Goal: Navigation & Orientation: Find specific page/section

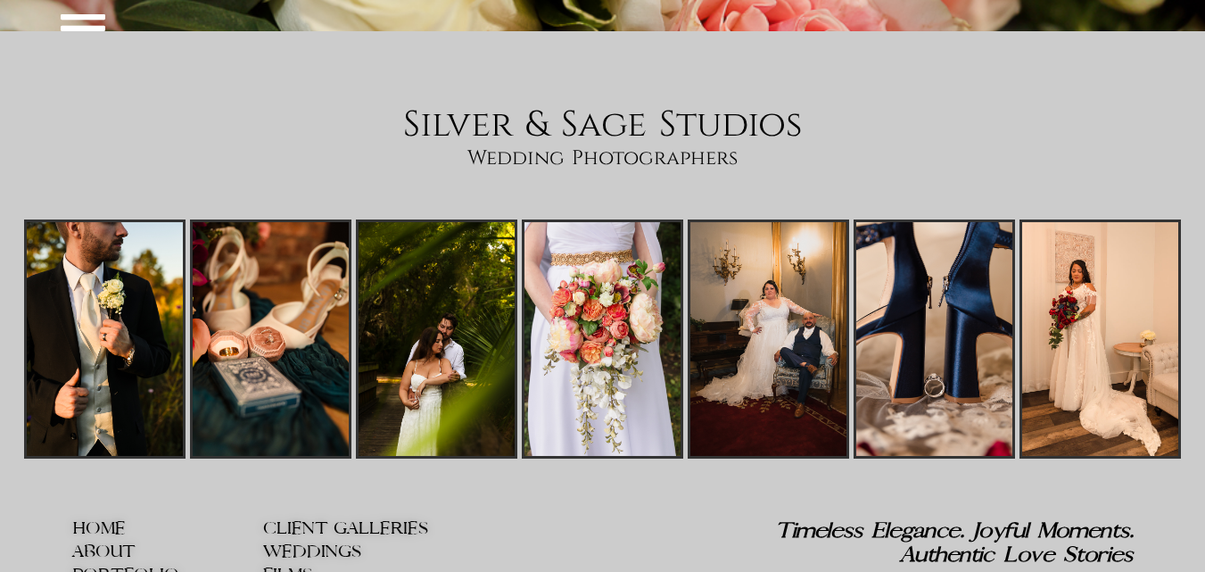
scroll to position [4624, 0]
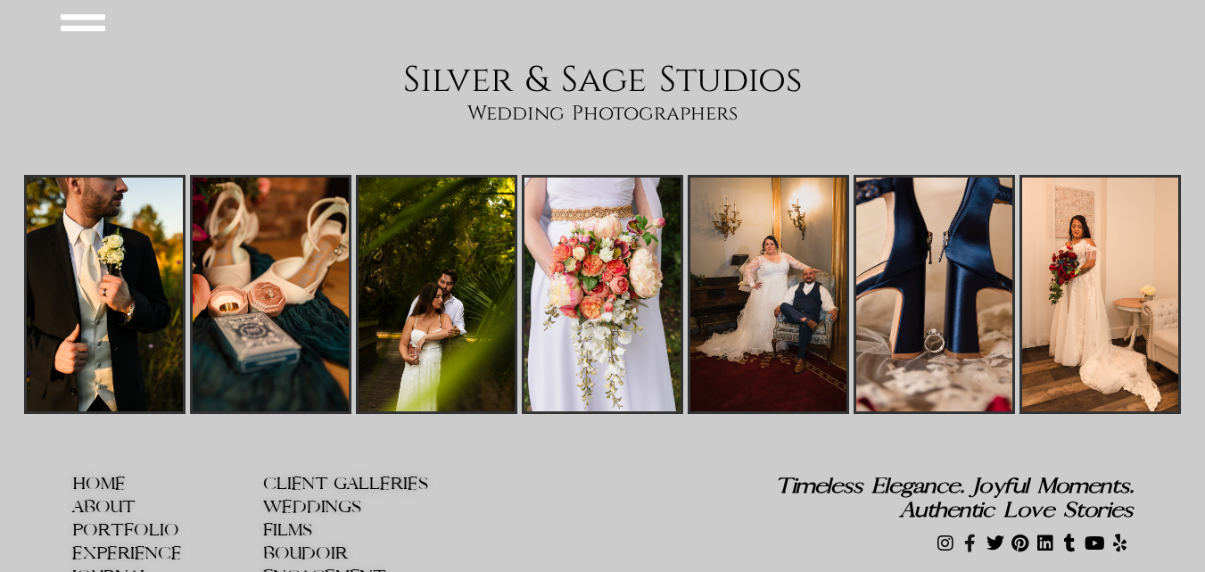
click at [972, 534] on icon at bounding box center [971, 543] width 18 height 18
drag, startPoint x: 649, startPoint y: 373, endPoint x: 622, endPoint y: 385, distance: 30.0
click at [649, 475] on div at bounding box center [581, 531] width 254 height 112
click at [128, 475] on li "HOME" at bounding box center [167, 485] width 191 height 21
click at [128, 498] on span "ABOUT" at bounding box center [103, 507] width 63 height 19
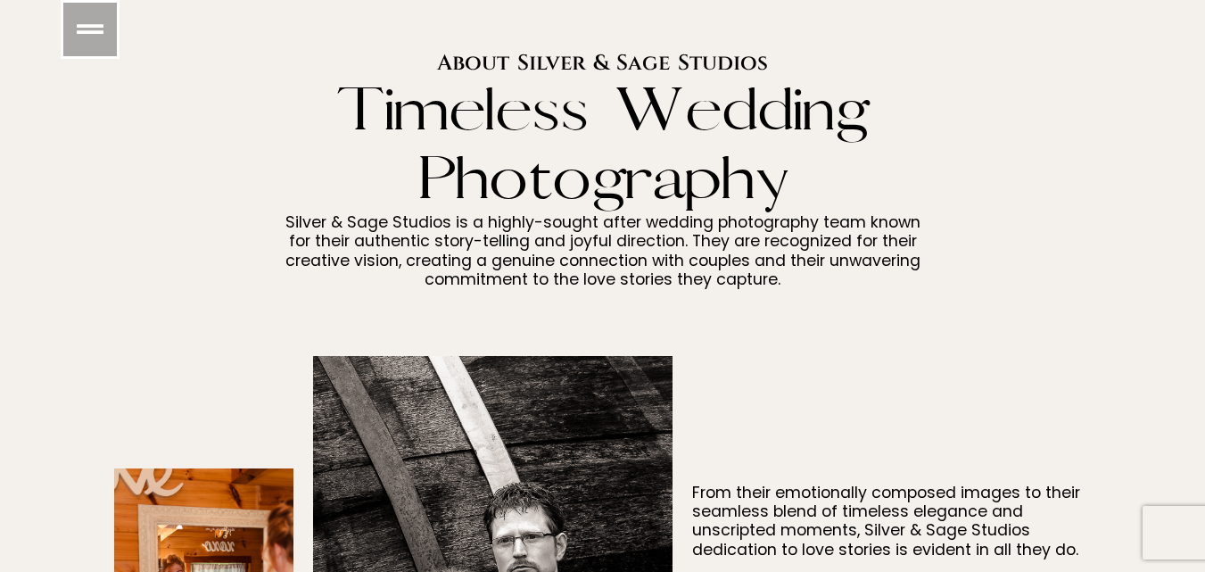
scroll to position [268, 0]
